Goal: Transaction & Acquisition: Download file/media

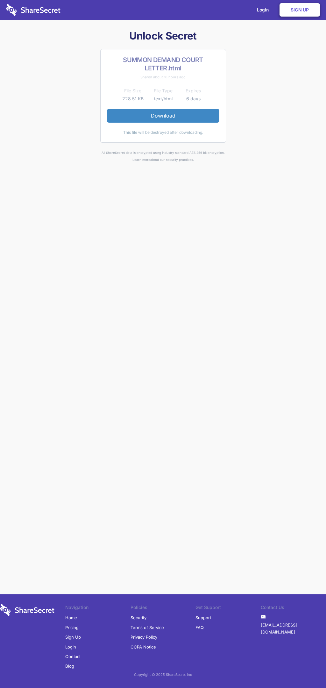
click at [163, 116] on link "Download" at bounding box center [163, 115] width 112 height 13
